Goal: Book appointment/travel/reservation

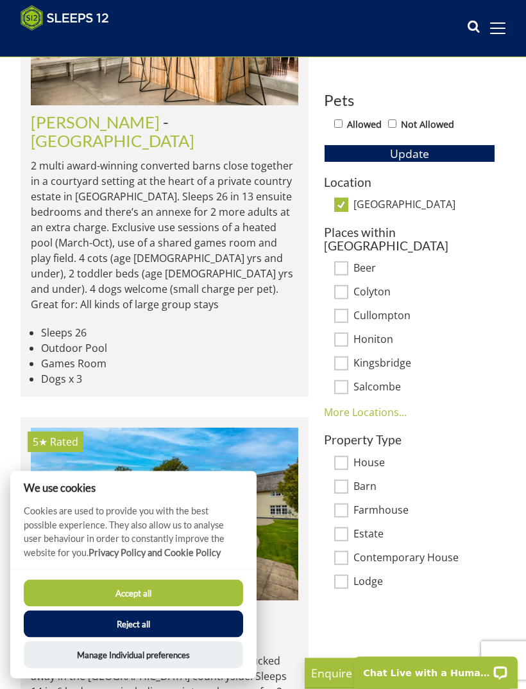
scroll to position [571, 0]
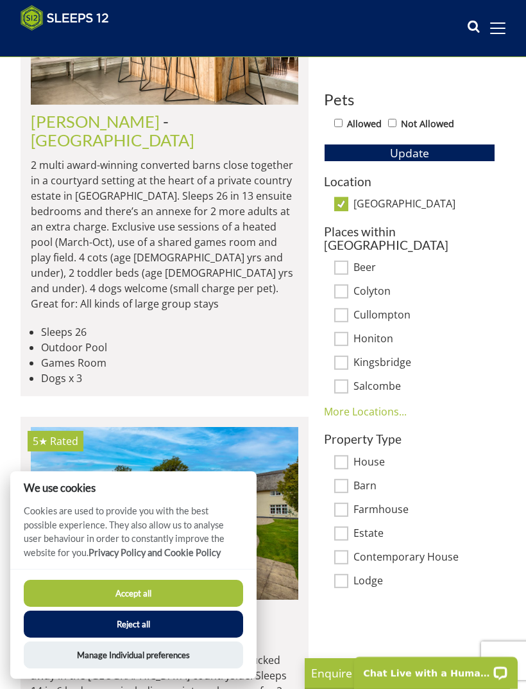
click at [146, 638] on button "Reject all" at bounding box center [134, 624] width 220 height 27
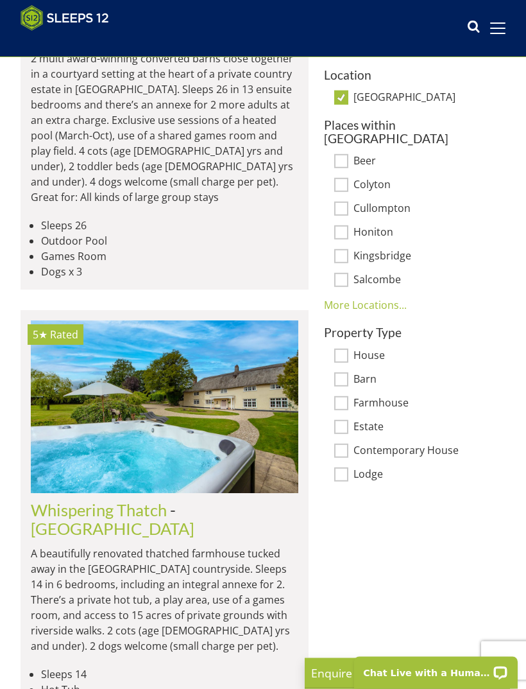
scroll to position [678, 0]
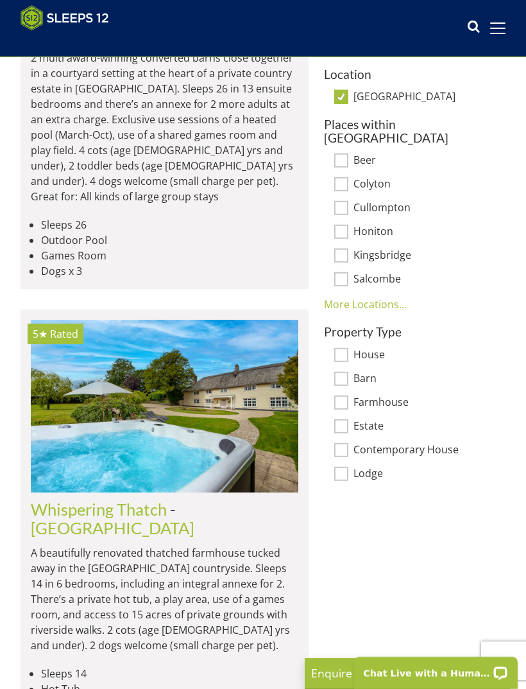
click at [163, 499] on link "Whispering Thatch" at bounding box center [99, 508] width 136 height 19
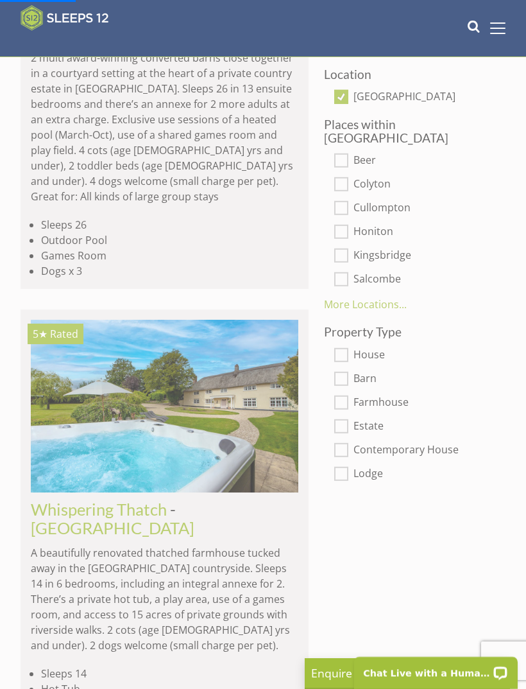
click at [126, 499] on link "Whispering Thatch" at bounding box center [99, 508] width 136 height 19
click at [173, 361] on img at bounding box center [165, 406] width 268 height 173
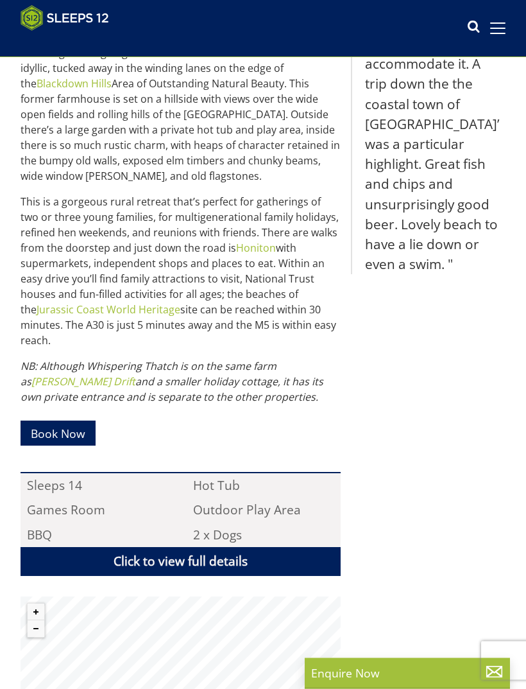
scroll to position [535, 0]
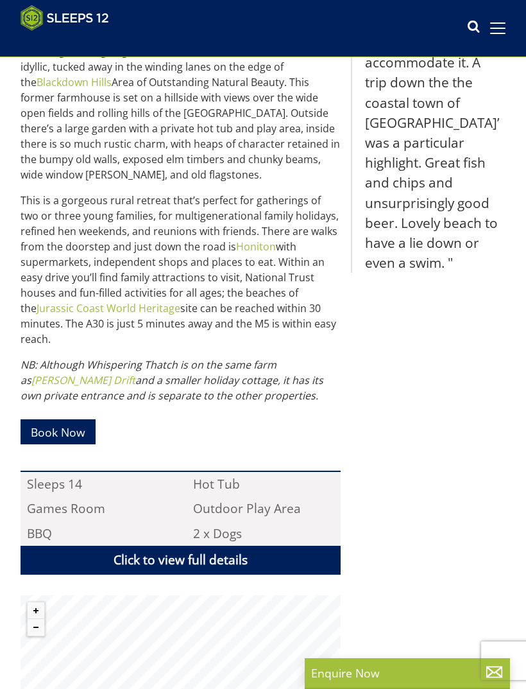
click at [177, 546] on link "Click to view full details" at bounding box center [181, 560] width 320 height 29
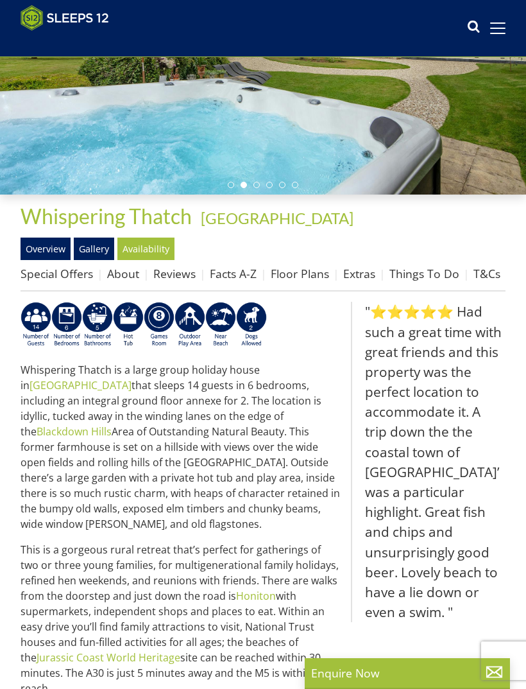
scroll to position [0, 0]
